Goal: Task Accomplishment & Management: Use online tool/utility

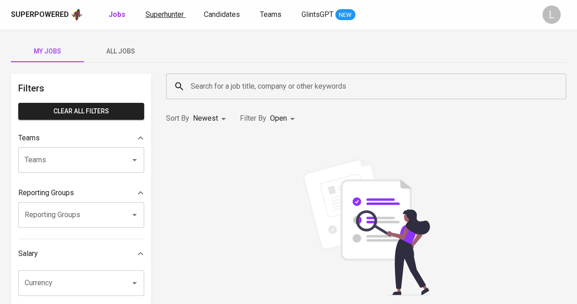
click at [163, 16] on span "Superhunter" at bounding box center [165, 14] width 38 height 9
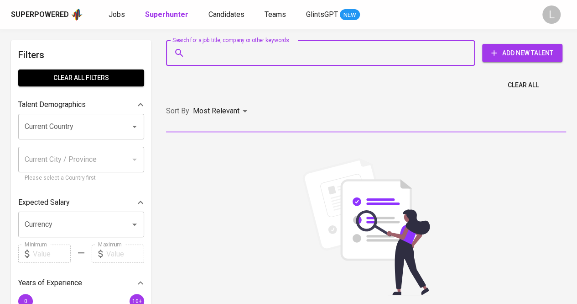
click at [226, 51] on input "Search for a job title, company or other keywords" at bounding box center [323, 52] width 269 height 17
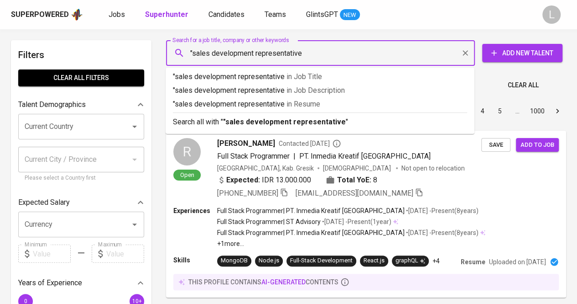
type input ""sales development representative""
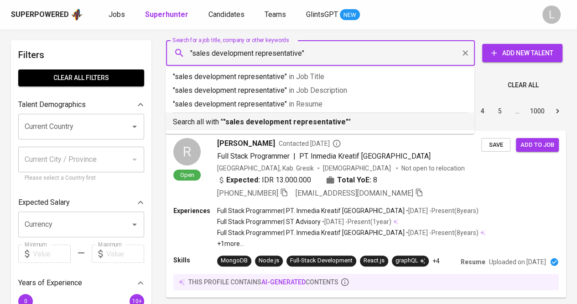
click at [246, 119] on b ""sales development representative"" at bounding box center [286, 121] width 126 height 9
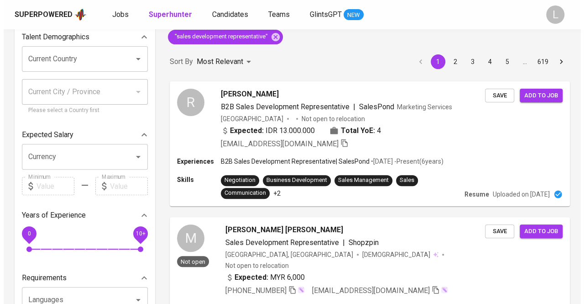
scroll to position [68, 0]
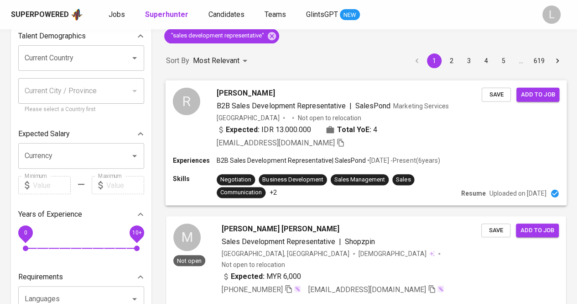
click at [240, 91] on span "[PERSON_NAME]" at bounding box center [246, 92] width 58 height 11
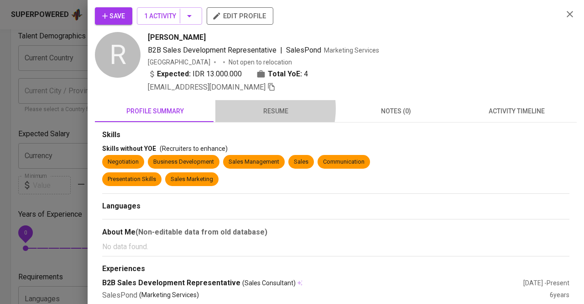
click at [251, 108] on span "resume" at bounding box center [276, 110] width 110 height 11
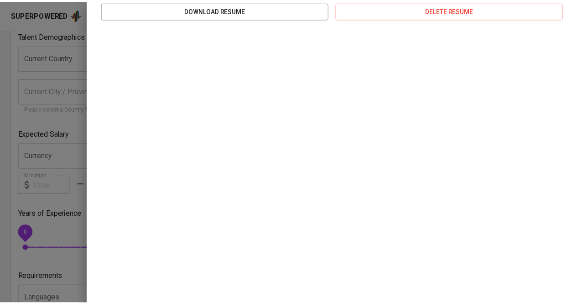
scroll to position [158, 0]
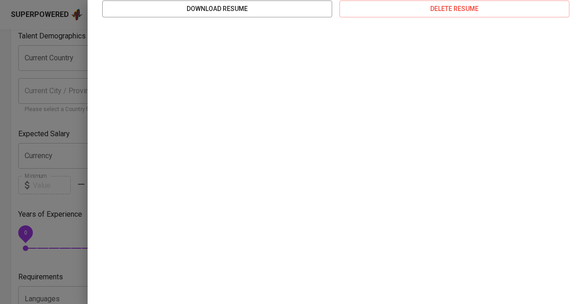
click at [30, 86] on div at bounding box center [292, 152] width 584 height 304
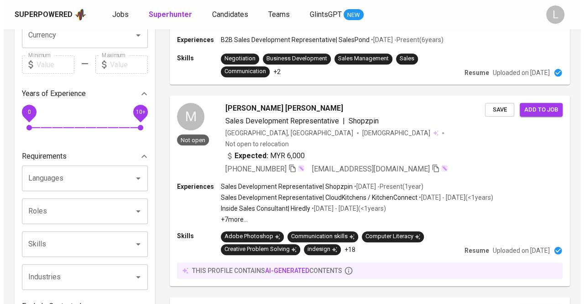
scroll to position [190, 0]
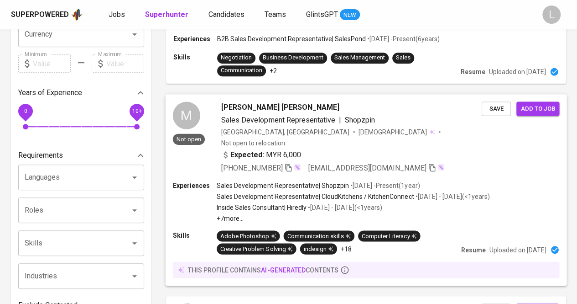
click at [256, 103] on span "[PERSON_NAME] [PERSON_NAME]" at bounding box center [280, 106] width 118 height 11
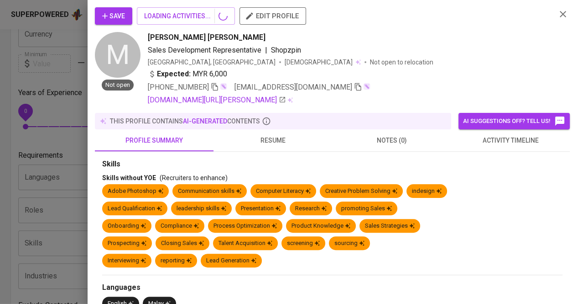
click at [280, 137] on span "resume" at bounding box center [273, 140] width 108 height 11
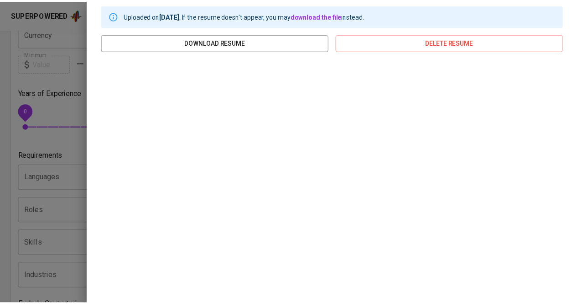
scroll to position [156, 0]
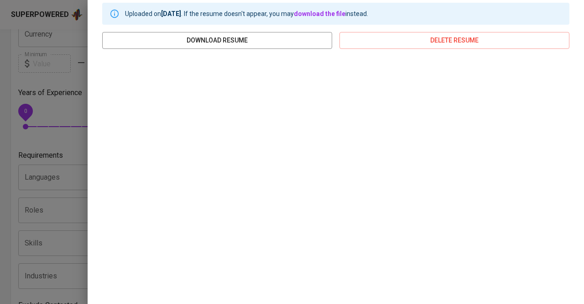
click at [72, 115] on div at bounding box center [292, 152] width 584 height 304
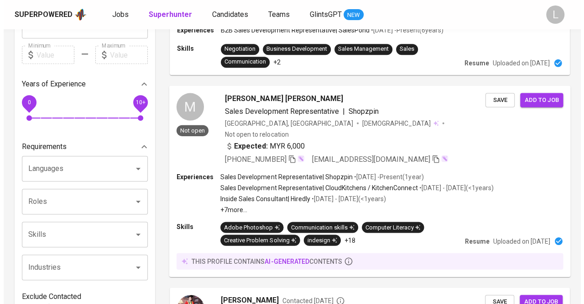
scroll to position [198, 0]
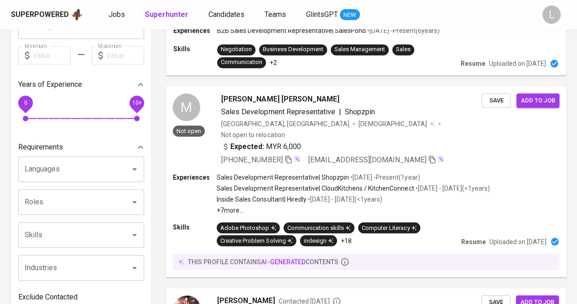
click at [249, 95] on span "[PERSON_NAME] [PERSON_NAME]" at bounding box center [280, 98] width 118 height 11
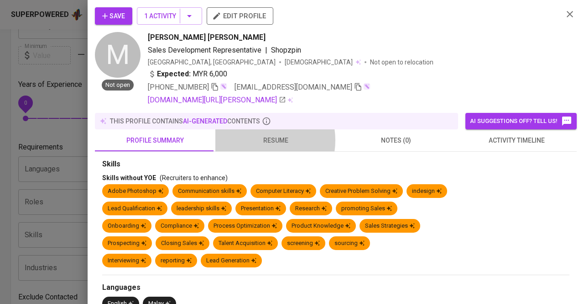
click at [256, 140] on span "resume" at bounding box center [276, 140] width 110 height 11
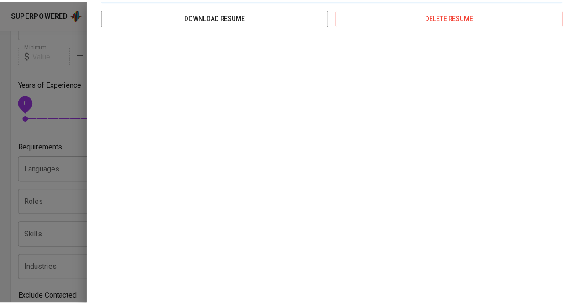
scroll to position [182, 0]
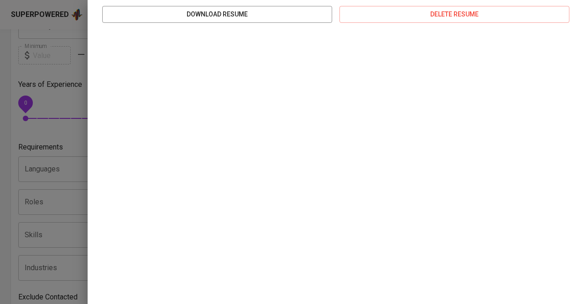
click at [92, 125] on div "Save 1 Activity edit profile M Not open [PERSON_NAME] [PERSON_NAME] Sales Devel…" at bounding box center [336, 152] width 497 height 304
click at [24, 166] on div at bounding box center [292, 152] width 584 height 304
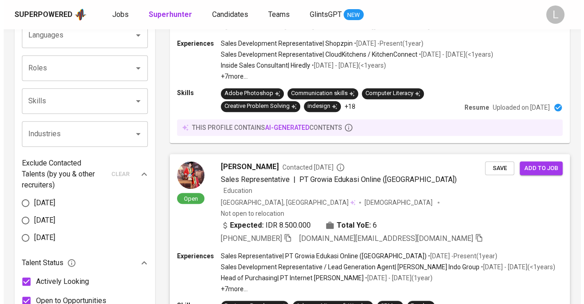
scroll to position [400, 0]
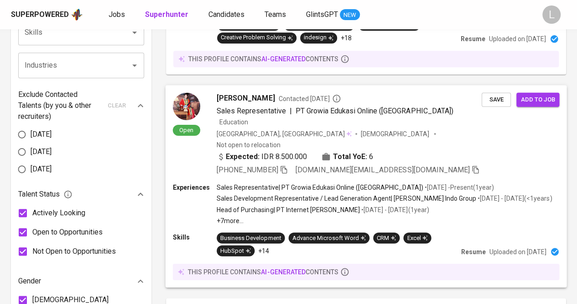
click at [250, 92] on span "[PERSON_NAME]" at bounding box center [246, 97] width 58 height 11
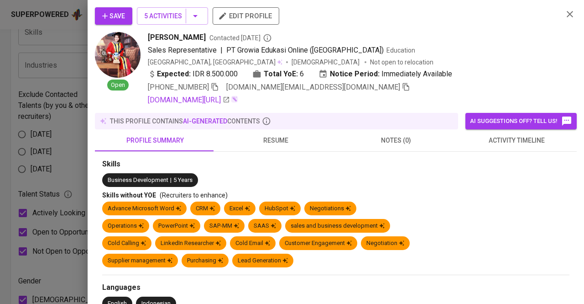
click at [271, 141] on span "resume" at bounding box center [276, 140] width 110 height 11
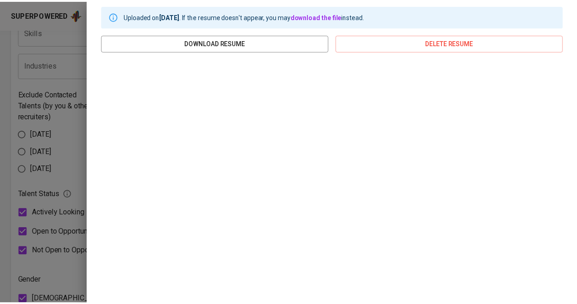
scroll to position [155, 0]
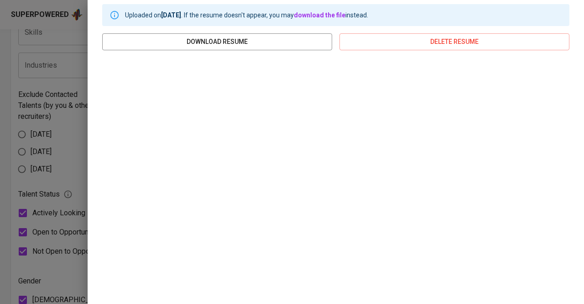
click at [60, 150] on div at bounding box center [292, 152] width 584 height 304
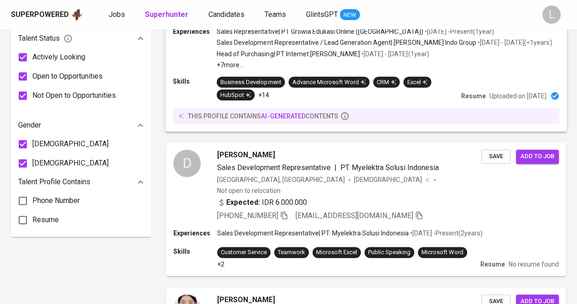
scroll to position [558, 0]
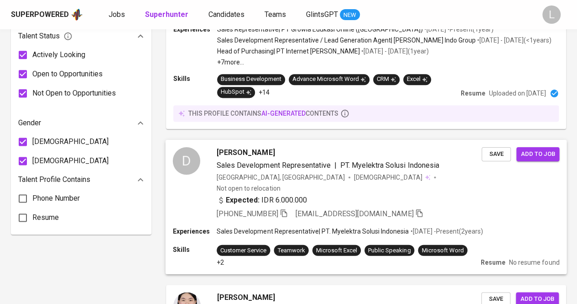
click at [240, 147] on span "[PERSON_NAME]" at bounding box center [246, 152] width 58 height 11
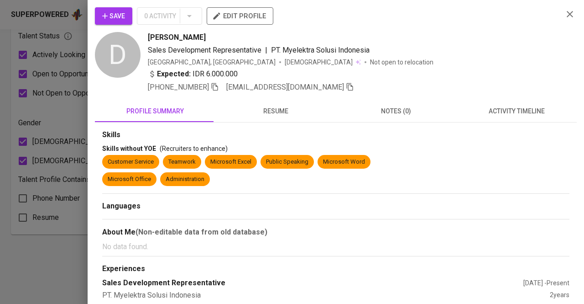
click at [261, 109] on span "resume" at bounding box center [276, 110] width 110 height 11
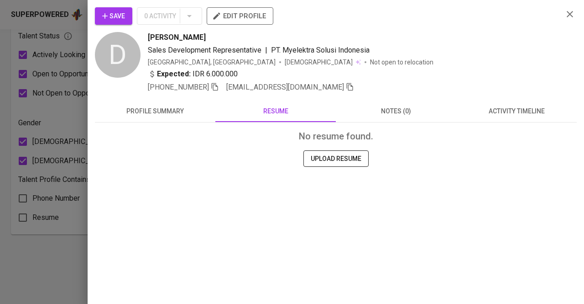
click at [54, 131] on div at bounding box center [292, 152] width 584 height 304
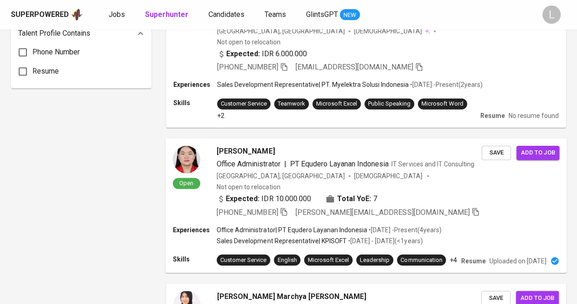
scroll to position [705, 0]
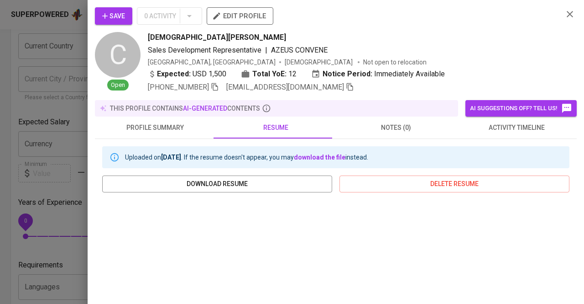
scroll to position [106, 0]
